Goal: Task Accomplishment & Management: Complete application form

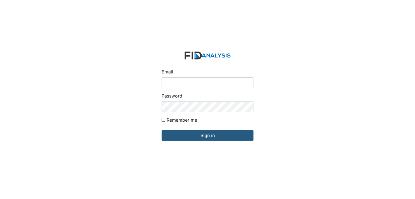
click at [172, 84] on input "Email" at bounding box center [208, 82] width 92 height 11
type input "[EMAIL_ADDRESS][DOMAIN_NAME]"
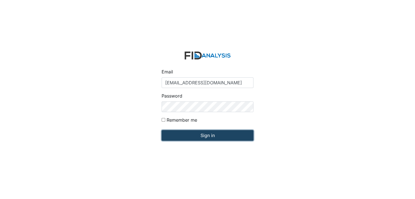
click at [205, 136] on input "Sign in" at bounding box center [208, 135] width 92 height 11
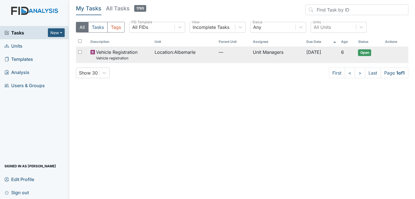
click at [367, 51] on span "Open" at bounding box center [364, 52] width 13 height 7
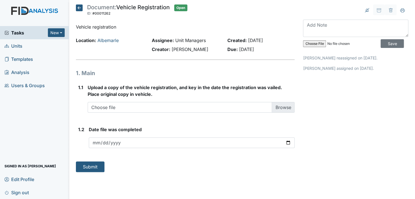
click at [316, 42] on input "file" at bounding box center [341, 43] width 76 height 13
type input "C:\fakepath\Vehicle registration .msg"
click at [385, 42] on input "Save" at bounding box center [392, 43] width 23 height 9
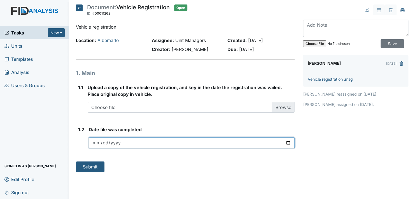
click at [289, 141] on input "date" at bounding box center [192, 142] width 206 height 11
type input "2025-10-07"
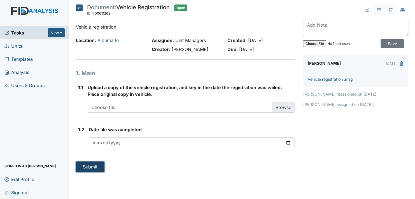
click at [90, 167] on button "Submit" at bounding box center [90, 166] width 29 height 11
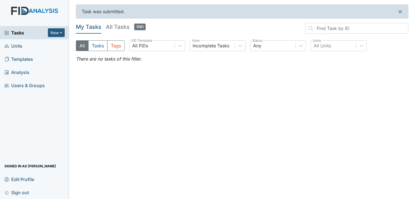
click at [30, 45] on link "Units" at bounding box center [34, 45] width 69 height 13
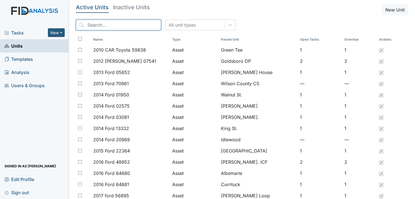
click at [110, 27] on input "search" at bounding box center [118, 25] width 85 height 11
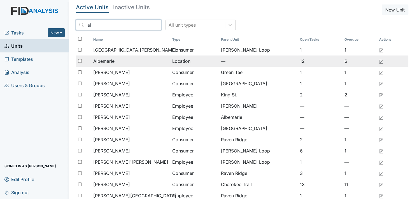
type input "al"
click at [104, 60] on span "Albemarle" at bounding box center [103, 61] width 21 height 7
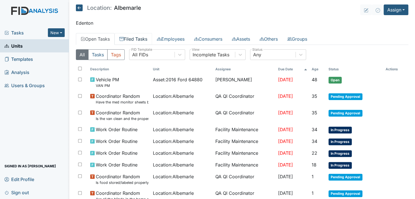
click at [138, 39] on link "Filed Tasks" at bounding box center [134, 39] width 38 height 12
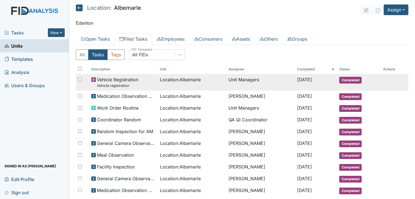
click at [349, 80] on span "Completed" at bounding box center [350, 80] width 22 height 7
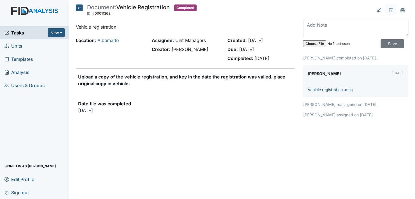
click at [80, 6] on icon at bounding box center [79, 7] width 7 height 7
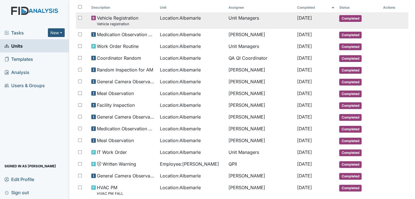
scroll to position [56, 0]
